Goal: Information Seeking & Learning: Learn about a topic

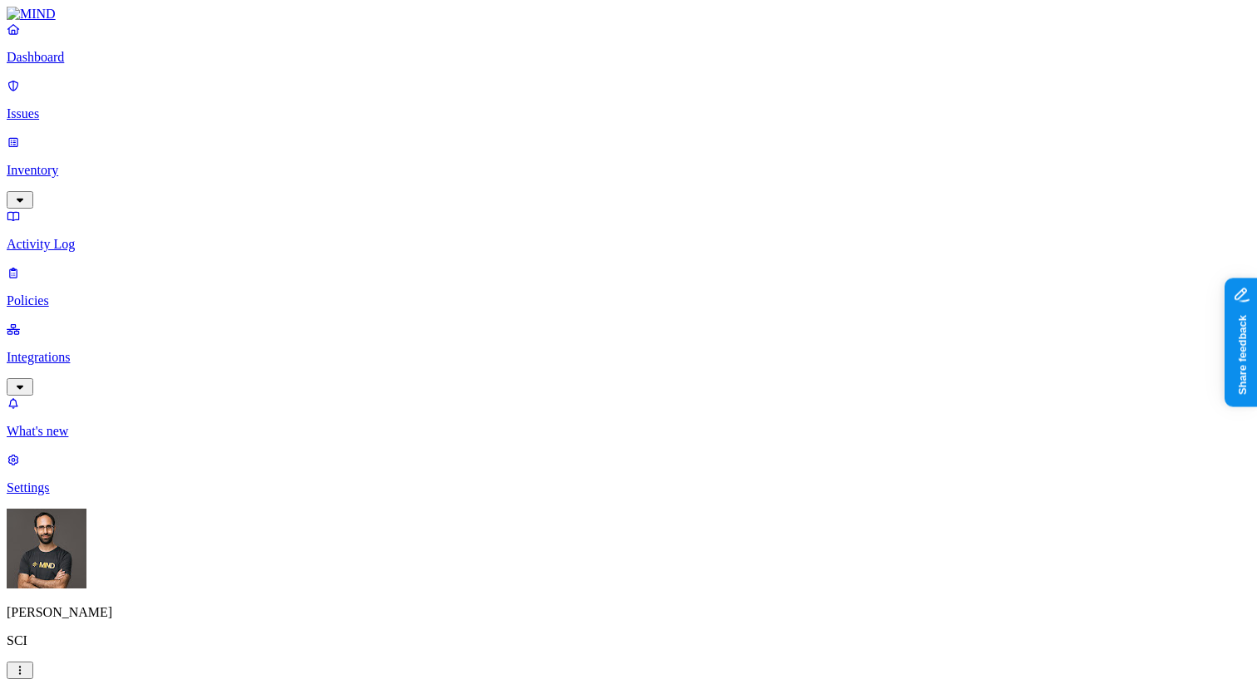
click at [121, 350] on p "Integrations" at bounding box center [629, 357] width 1244 height 15
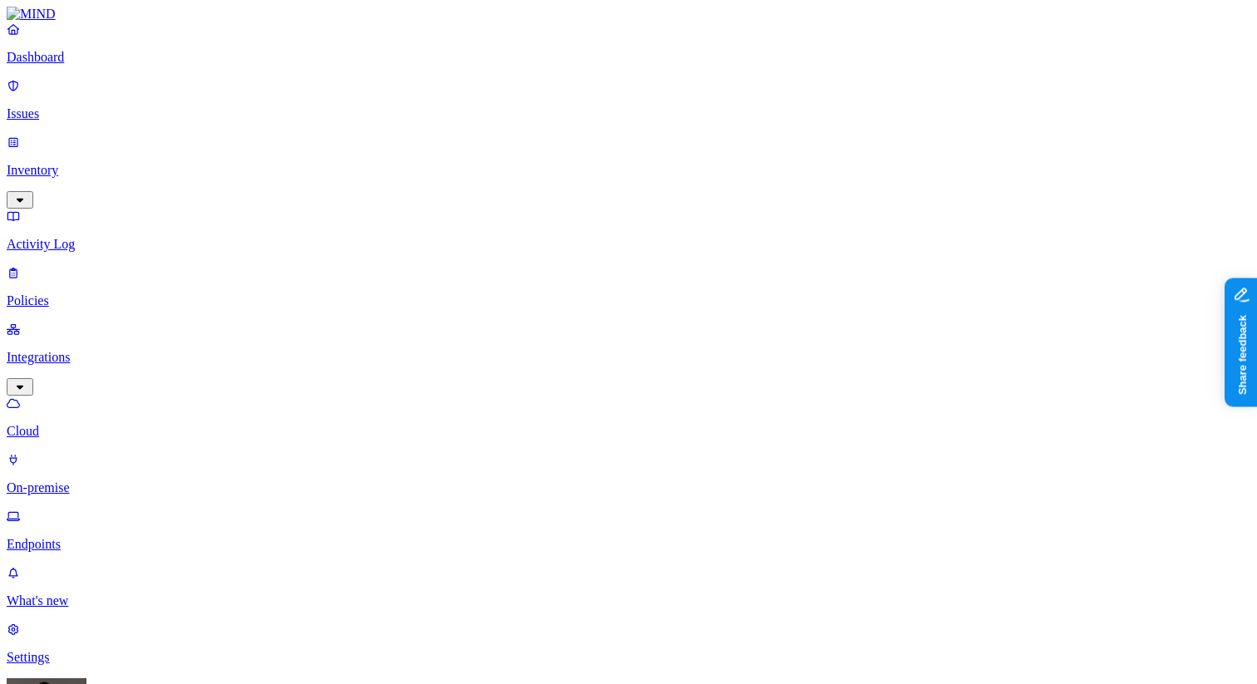
click at [104, 452] on link "On-premise" at bounding box center [629, 473] width 1244 height 43
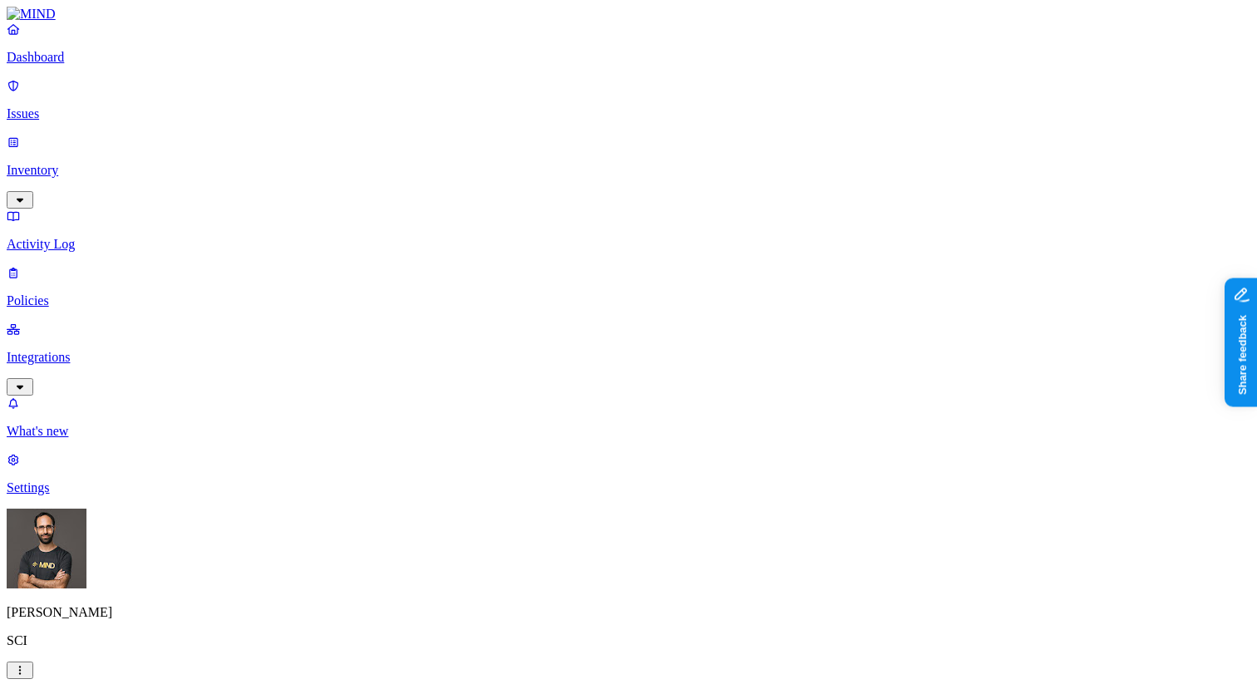
click at [114, 106] on p "Issues" at bounding box center [629, 113] width 1244 height 15
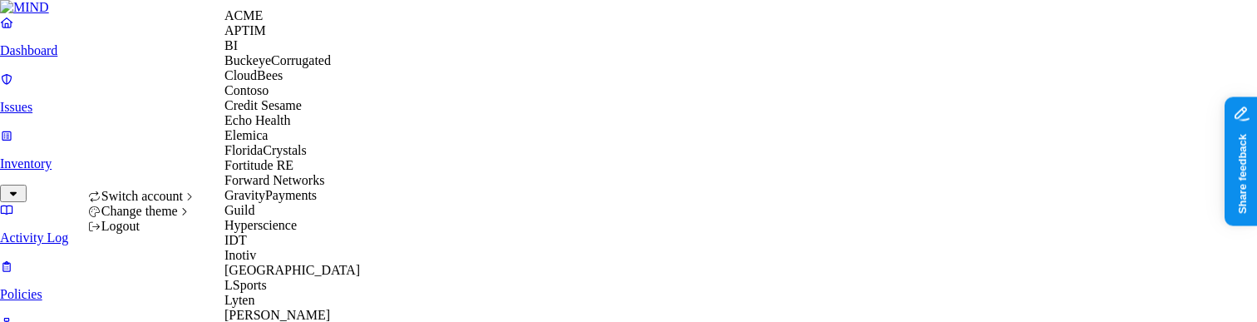
click at [246, 23] on div "ACME" at bounding box center [305, 15] width 161 height 15
